Goal: Use online tool/utility: Utilize a website feature to perform a specific function

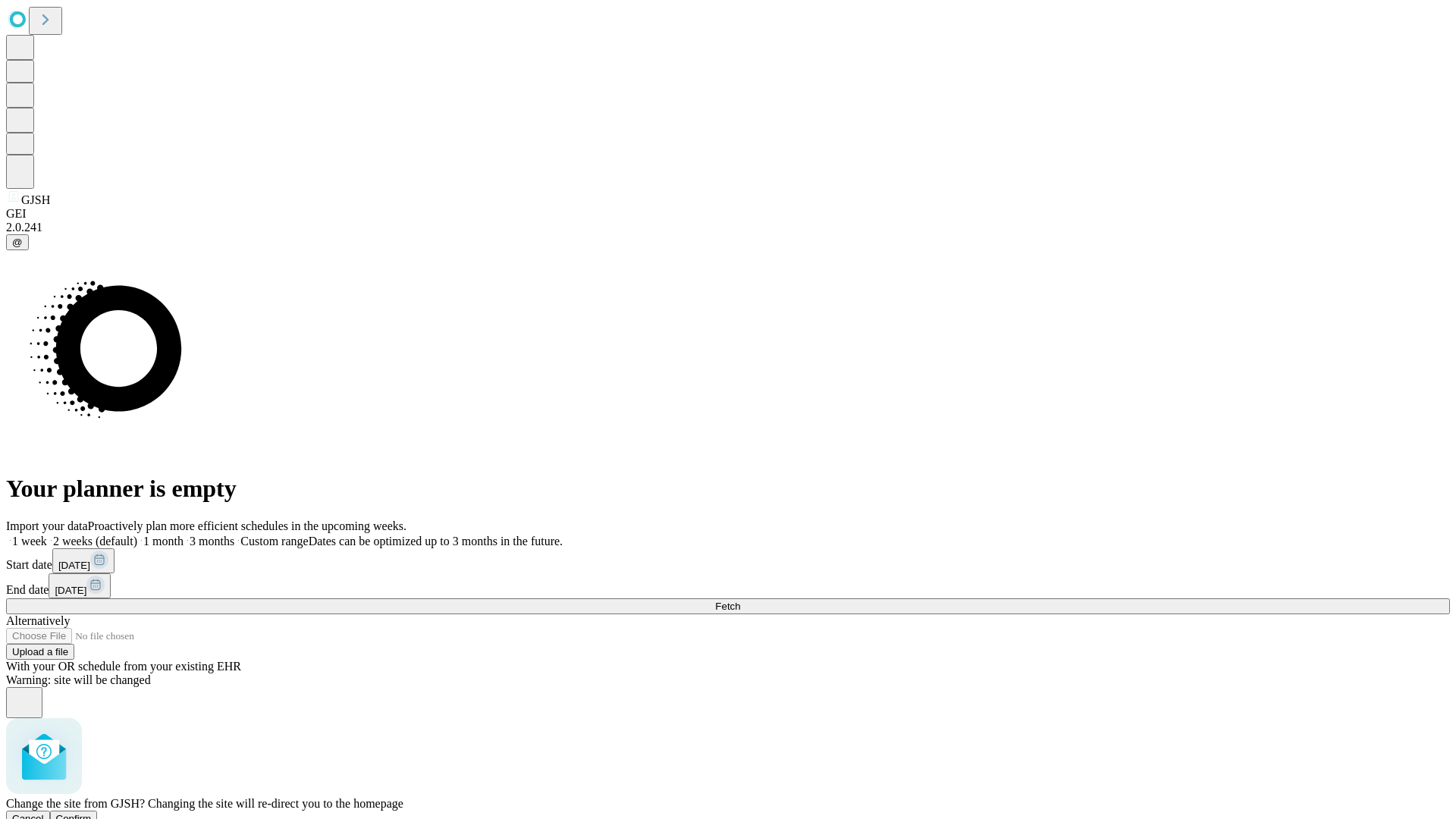
click at [92, 813] on span "Confirm" at bounding box center [74, 819] width 36 height 11
click at [184, 535] on label "1 month" at bounding box center [160, 541] width 46 height 13
click at [740, 600] on span "Fetch" at bounding box center [727, 606] width 25 height 11
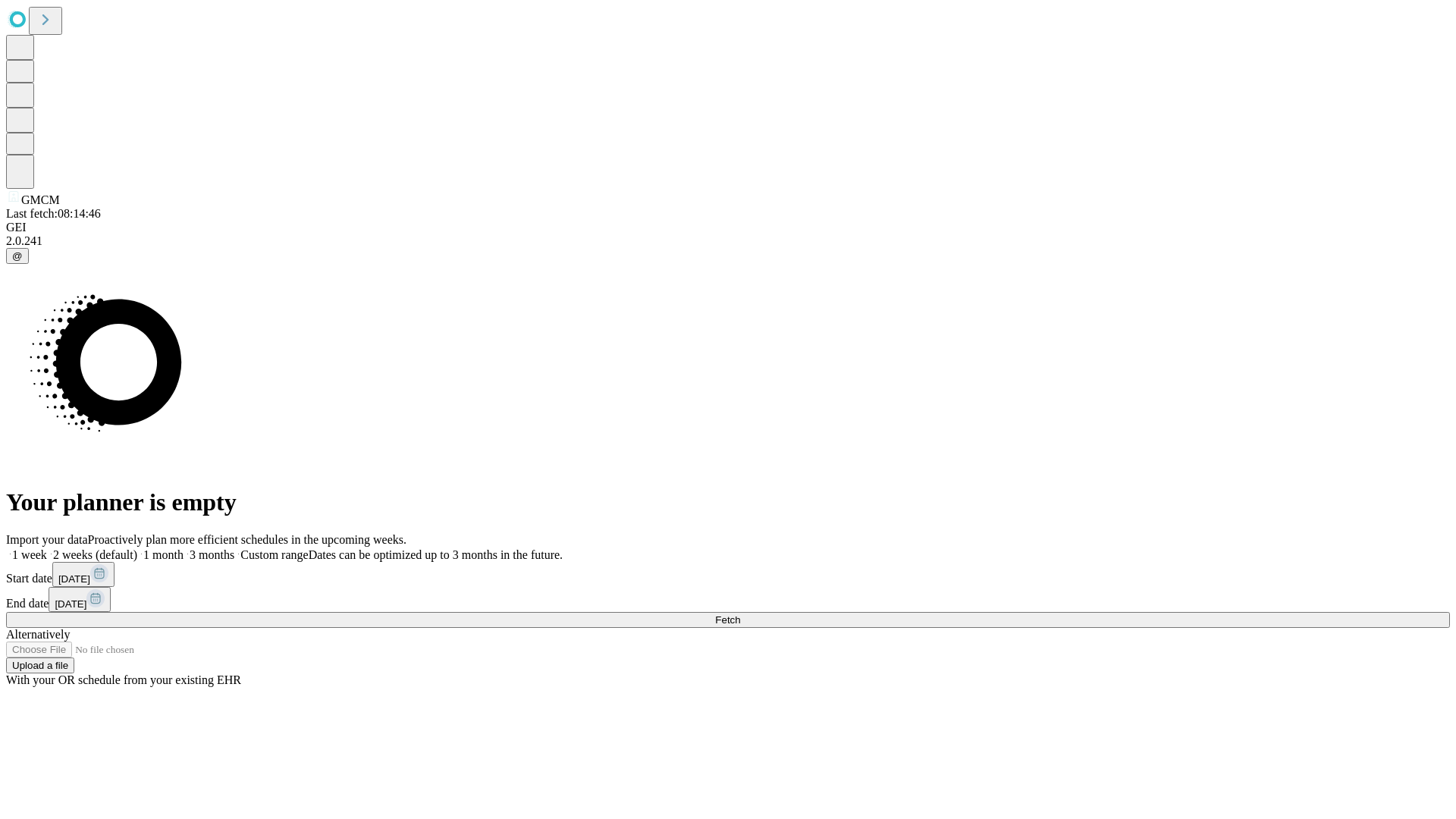
click at [184, 548] on label "1 month" at bounding box center [160, 555] width 46 height 13
click at [740, 614] on span "Fetch" at bounding box center [727, 620] width 25 height 11
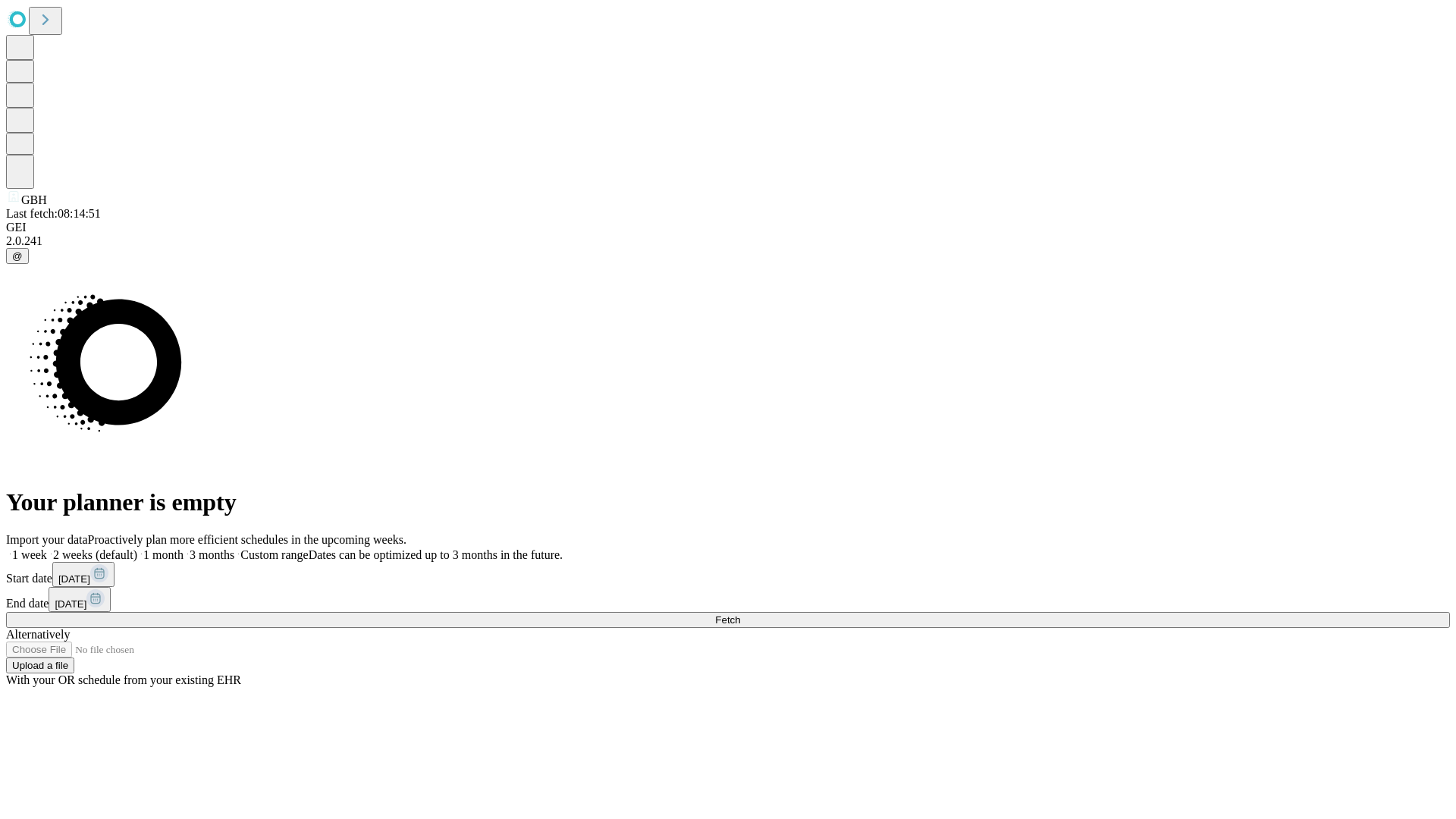
click at [740, 614] on span "Fetch" at bounding box center [727, 620] width 25 height 11
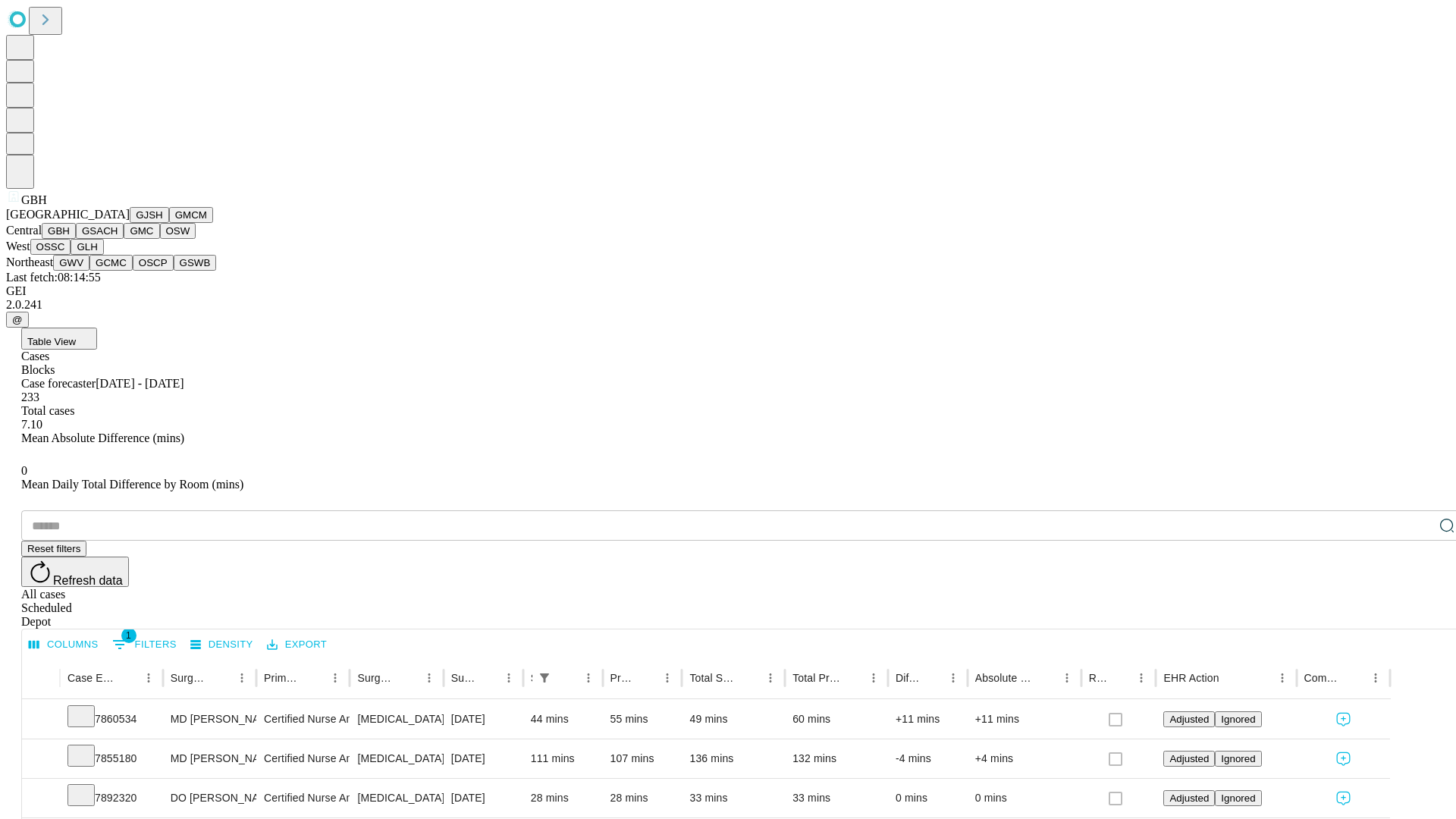
click at [118, 239] on button "GSACH" at bounding box center [99, 231] width 48 height 16
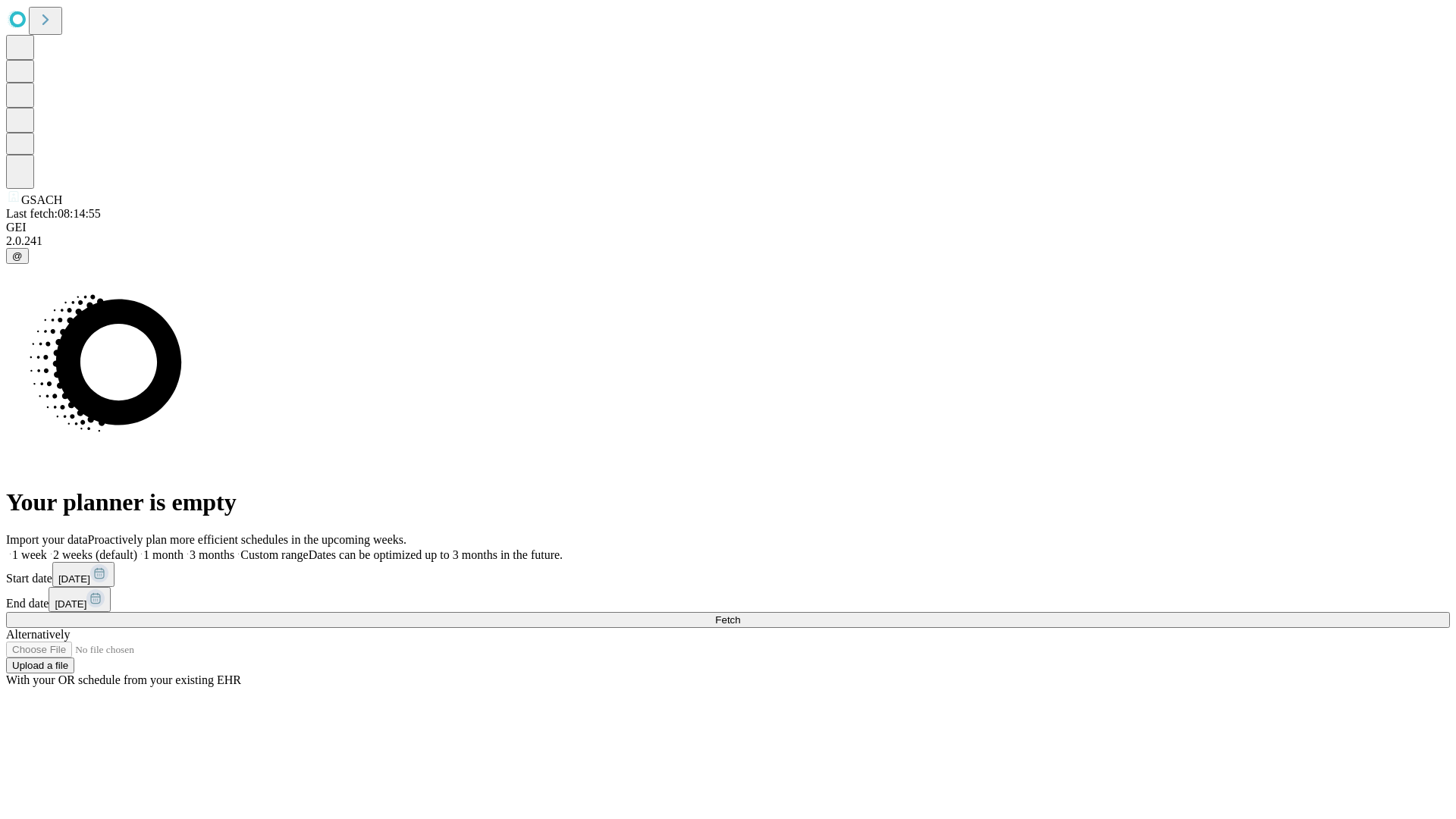
click at [184, 548] on label "1 month" at bounding box center [160, 555] width 46 height 13
click at [740, 614] on span "Fetch" at bounding box center [727, 620] width 25 height 11
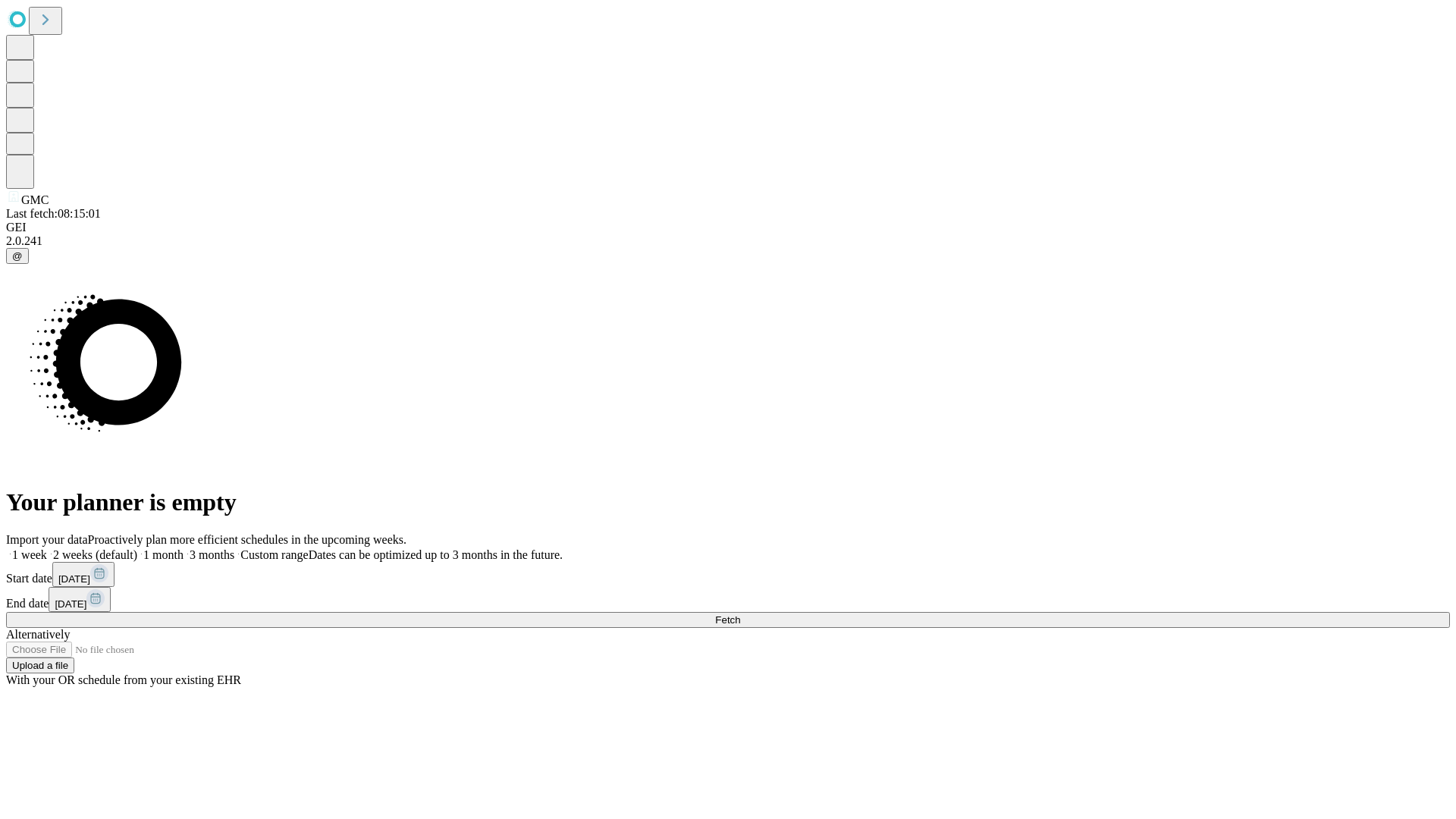
click at [184, 548] on label "1 month" at bounding box center [160, 555] width 46 height 13
click at [740, 614] on span "Fetch" at bounding box center [727, 620] width 25 height 11
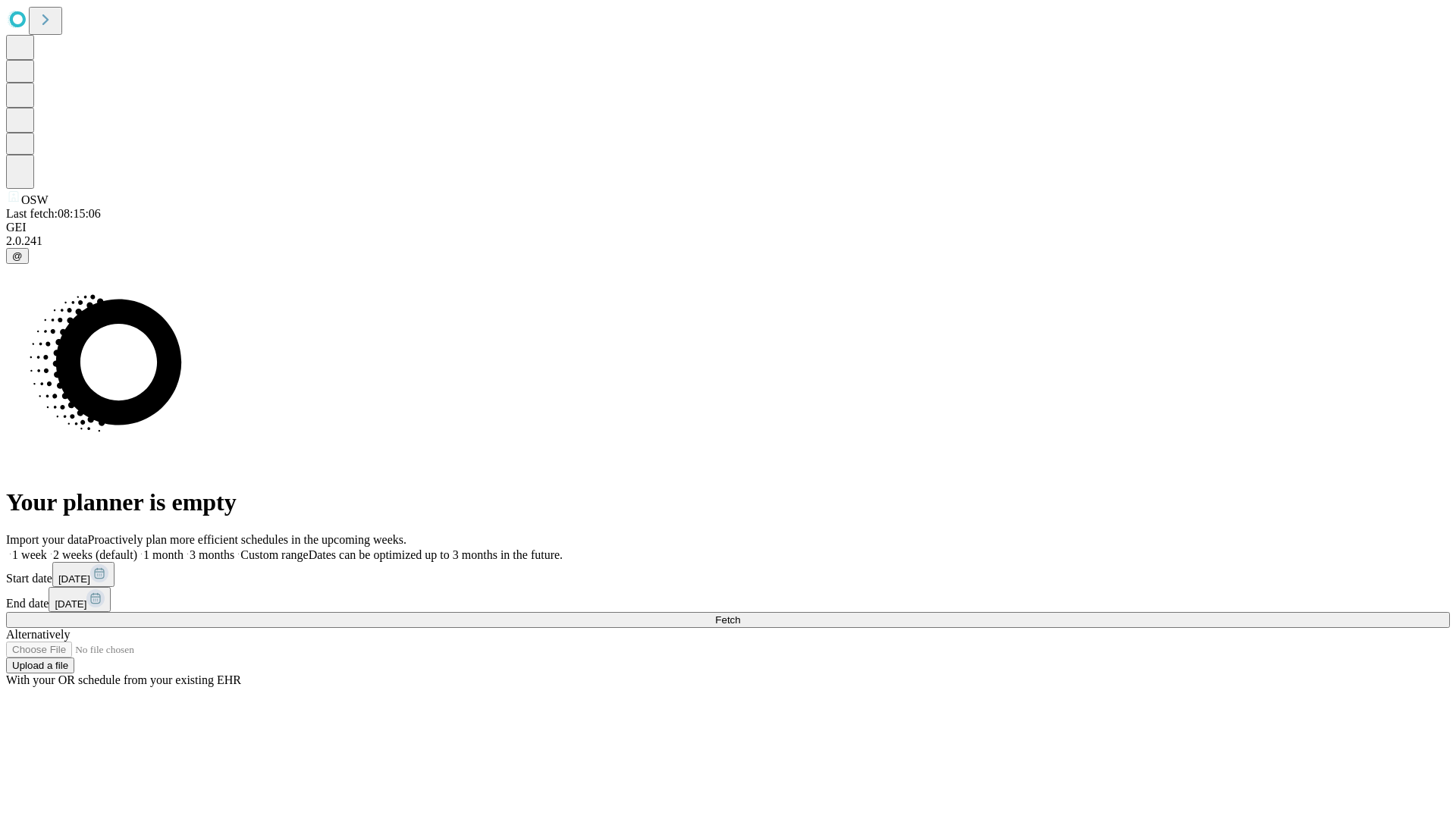
click at [184, 548] on label "1 month" at bounding box center [160, 555] width 46 height 13
click at [740, 614] on span "Fetch" at bounding box center [727, 620] width 25 height 11
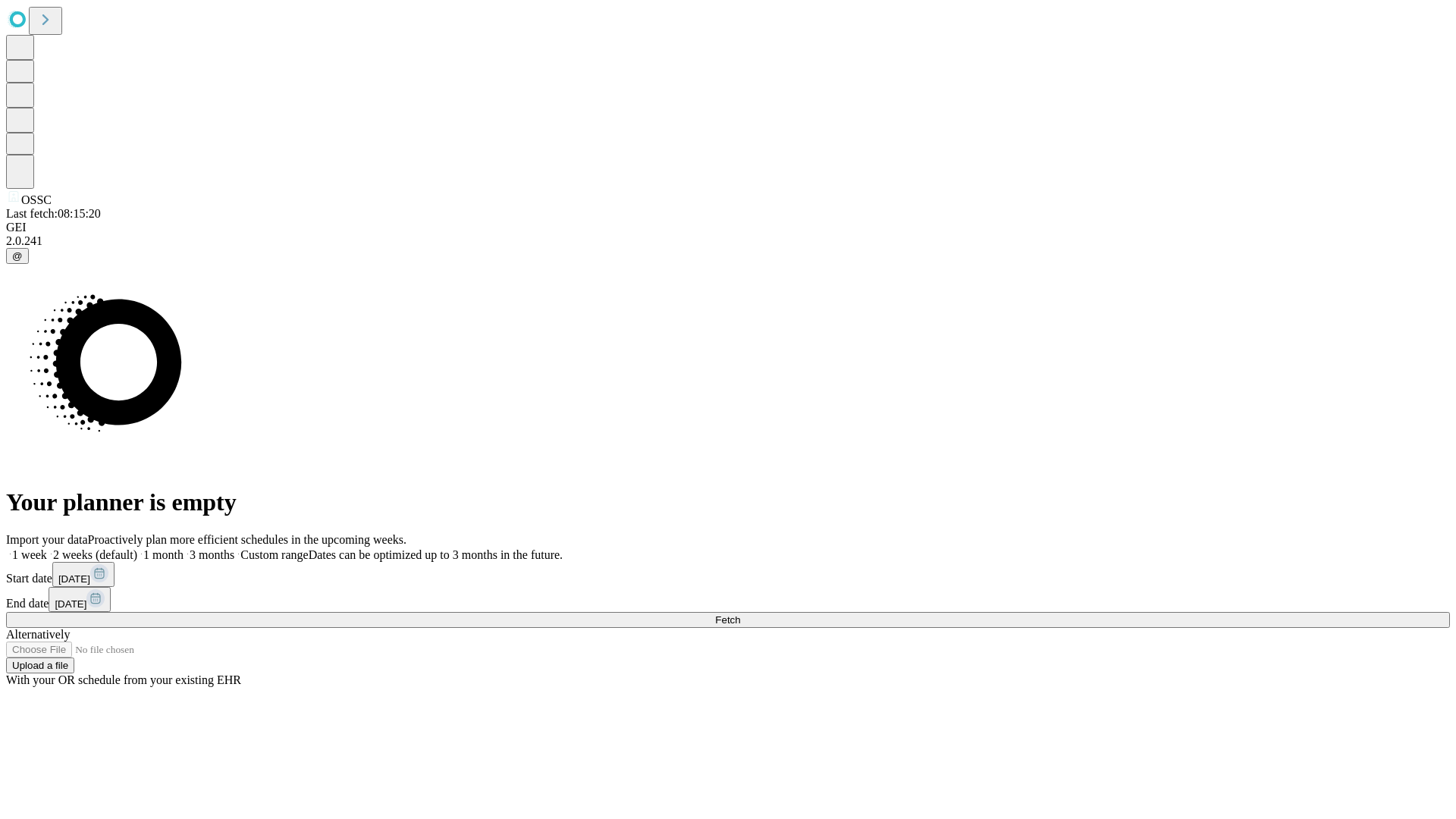
click at [184, 548] on label "1 month" at bounding box center [160, 555] width 46 height 13
click at [740, 614] on span "Fetch" at bounding box center [727, 620] width 25 height 11
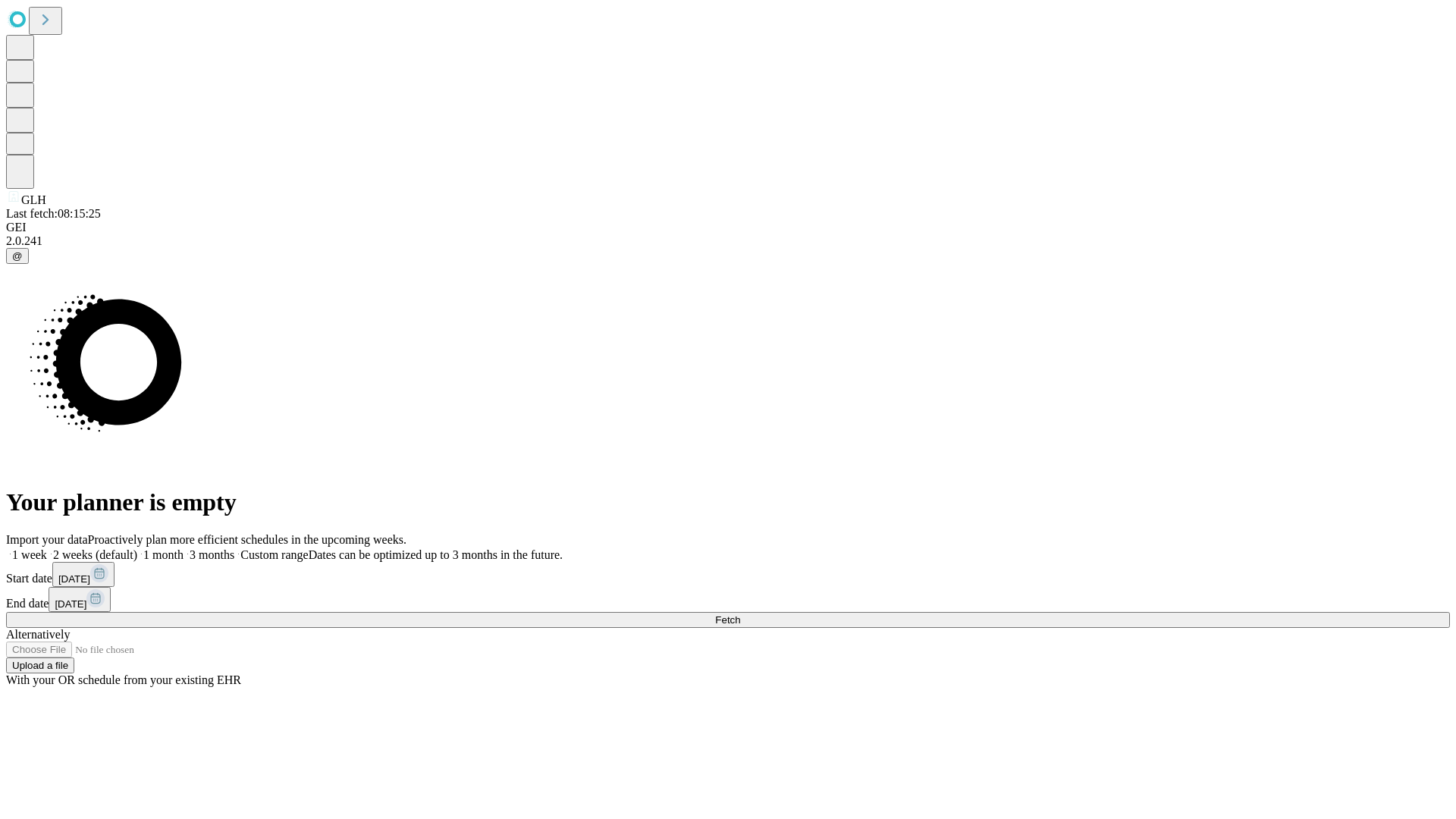
click at [184, 548] on label "1 month" at bounding box center [160, 555] width 46 height 13
click at [740, 614] on span "Fetch" at bounding box center [727, 620] width 25 height 11
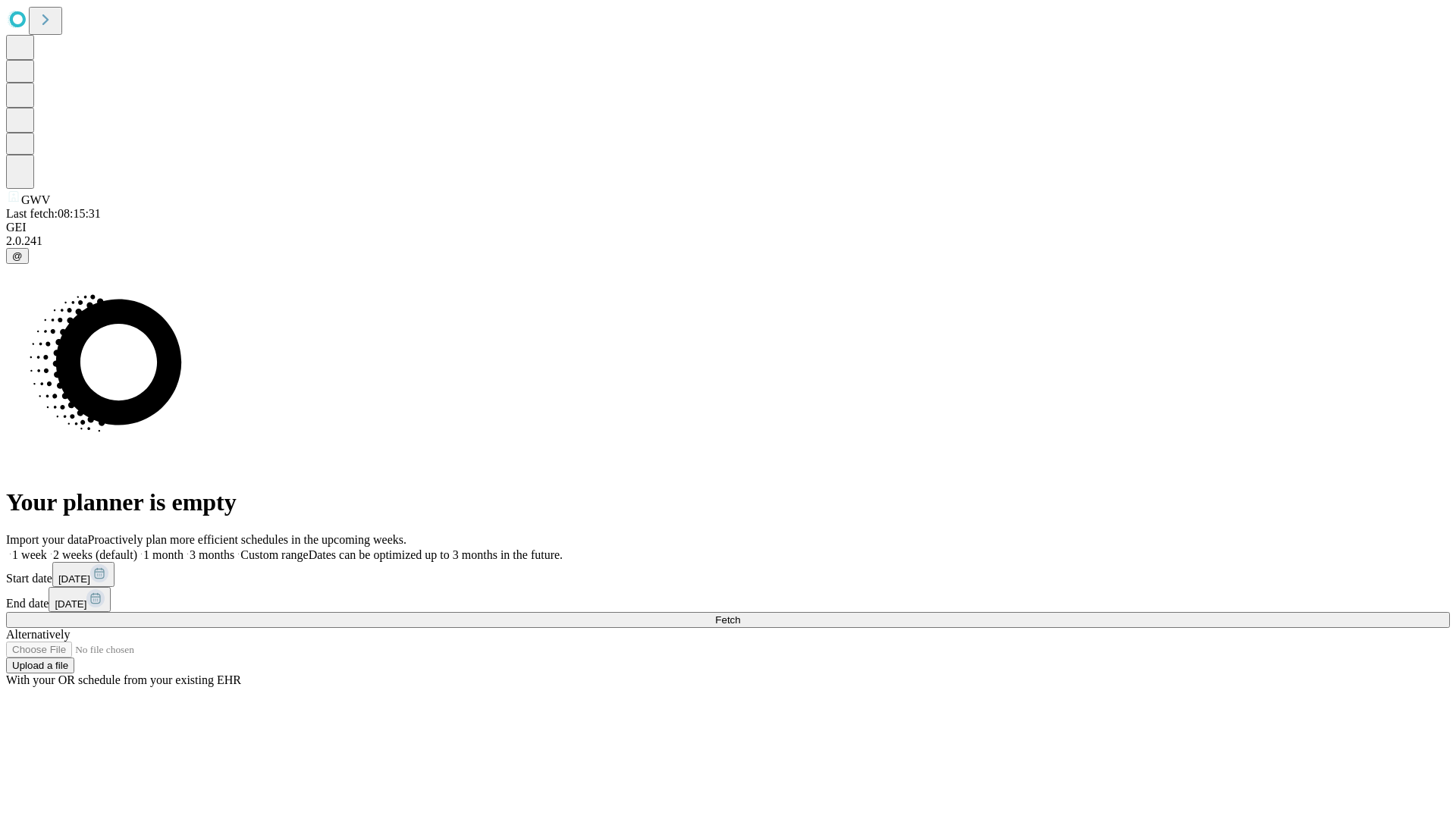
click at [184, 548] on label "1 month" at bounding box center [160, 555] width 46 height 13
click at [740, 614] on span "Fetch" at bounding box center [727, 620] width 25 height 11
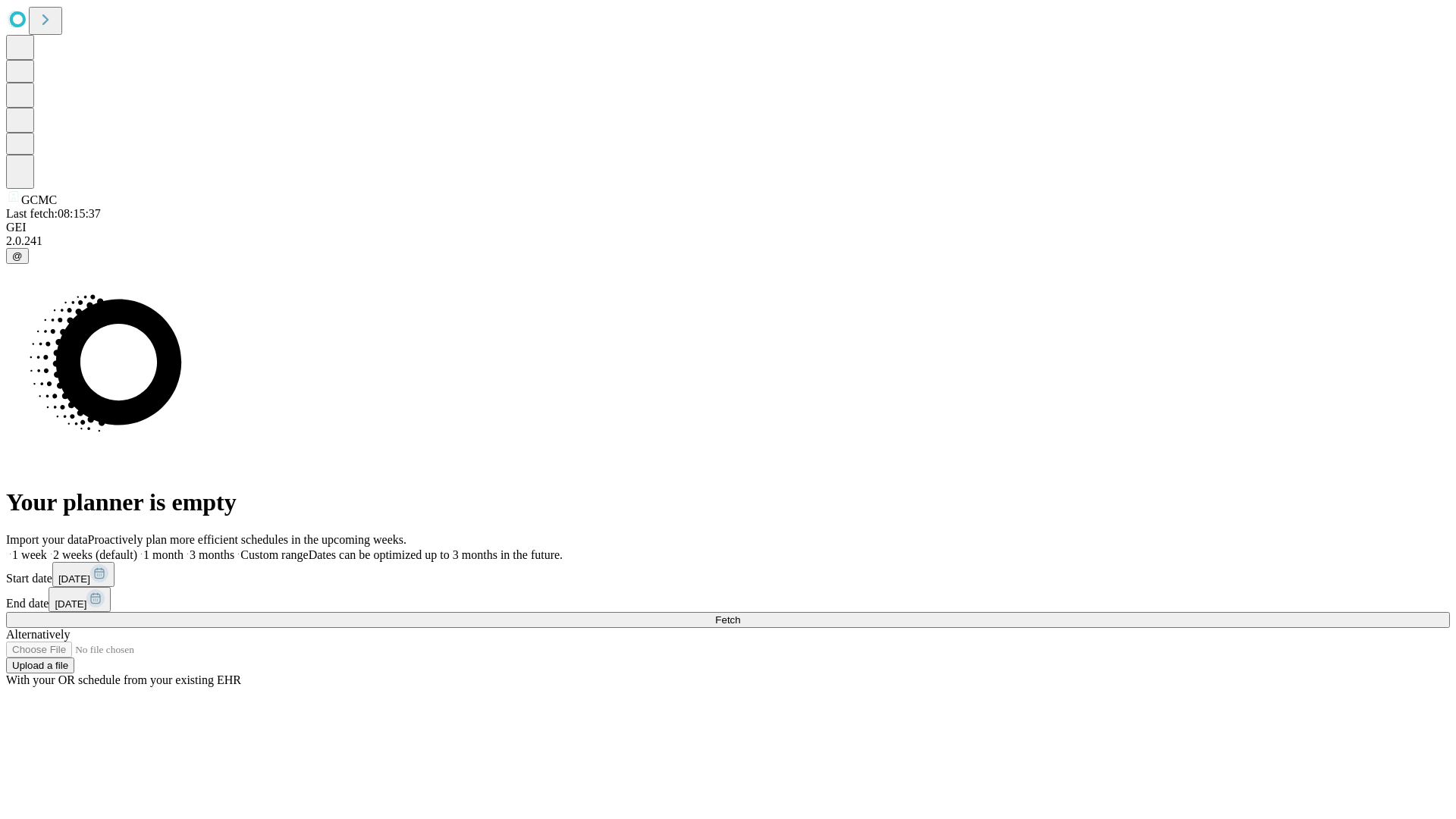
click at [184, 548] on label "1 month" at bounding box center [160, 555] width 46 height 13
click at [740, 614] on span "Fetch" at bounding box center [727, 620] width 25 height 11
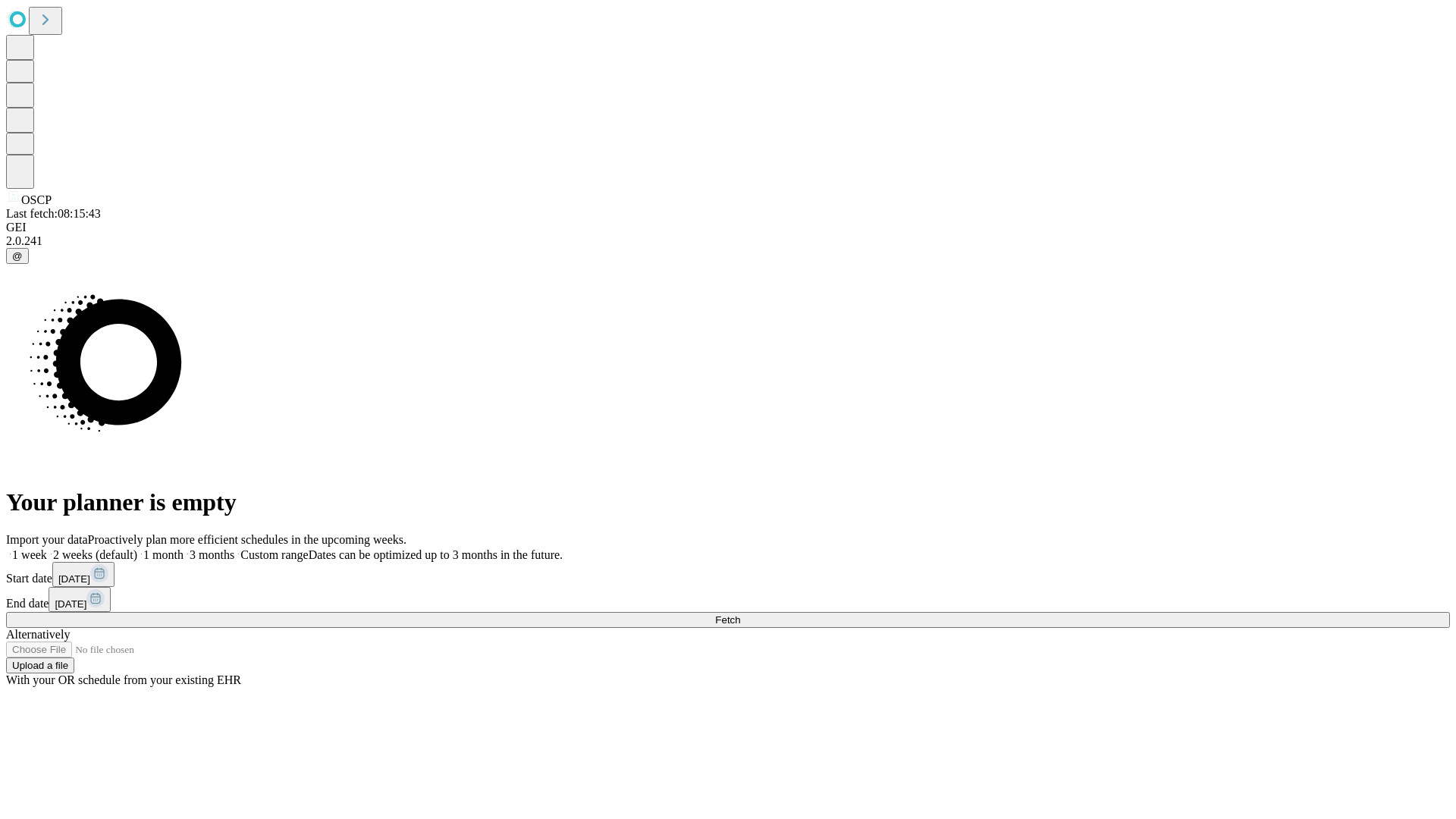
click at [184, 548] on label "1 month" at bounding box center [160, 555] width 46 height 13
click at [740, 614] on span "Fetch" at bounding box center [727, 620] width 25 height 11
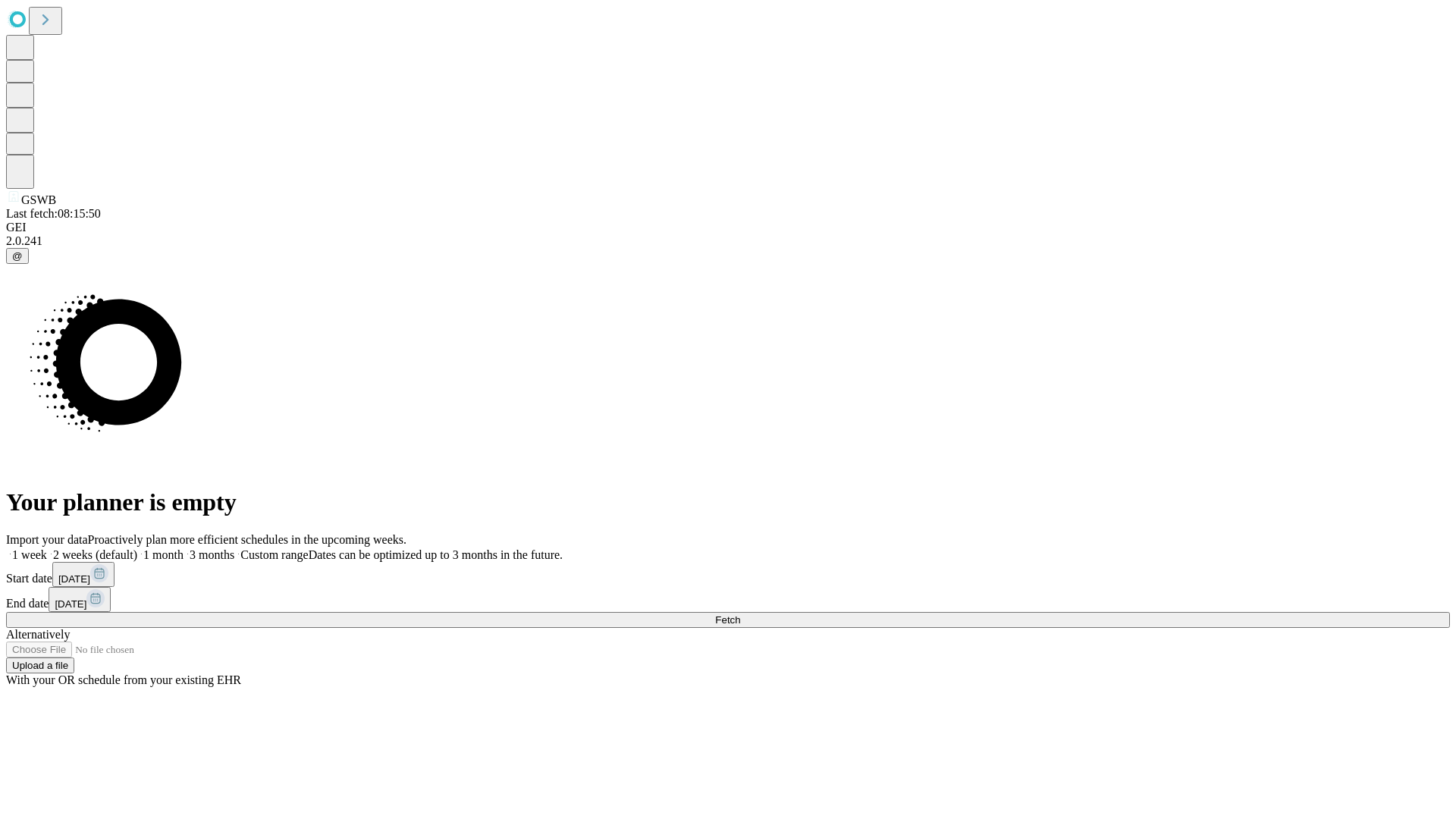
click at [740, 614] on span "Fetch" at bounding box center [727, 620] width 25 height 11
